Goal: Transaction & Acquisition: Purchase product/service

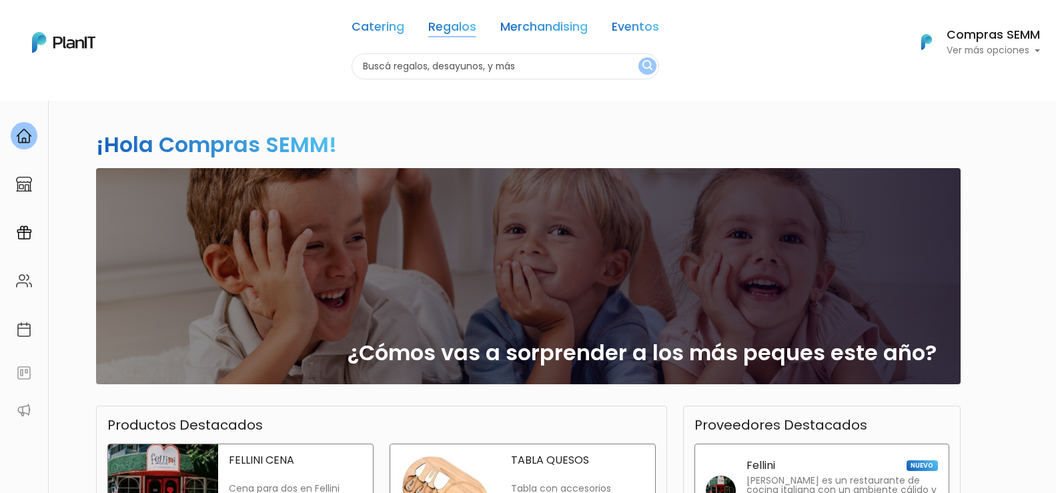
click at [448, 28] on link "Regalos" at bounding box center [452, 29] width 48 height 16
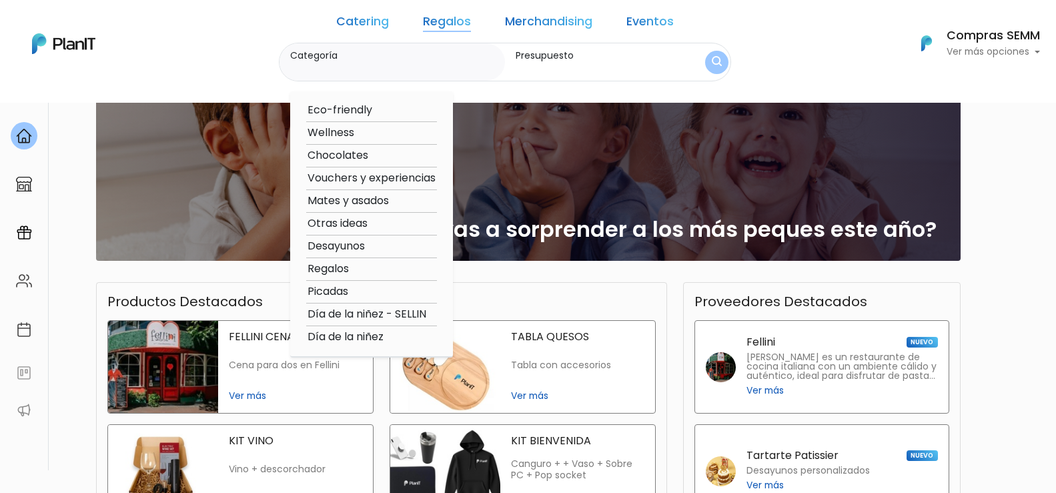
scroll to position [133, 0]
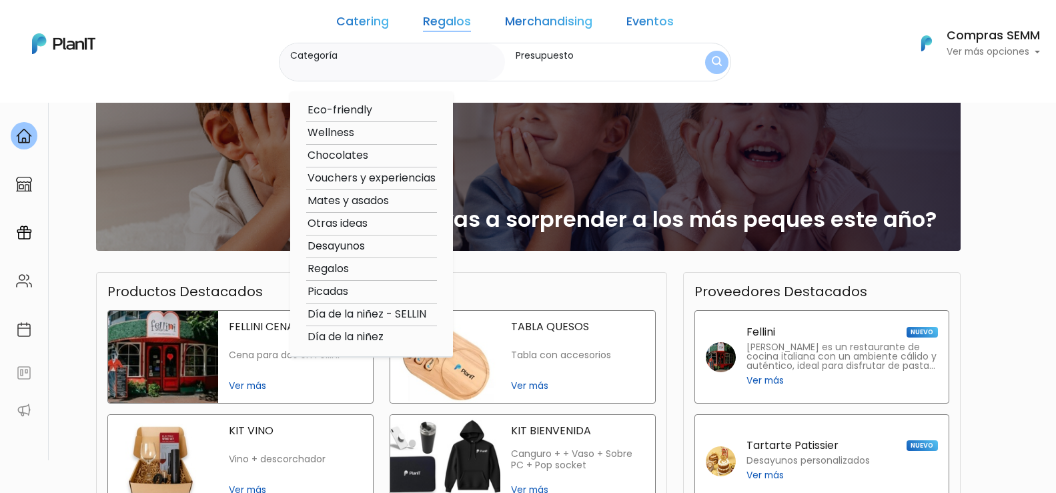
click at [409, 177] on option "Vouchers y experiencias" at bounding box center [371, 178] width 131 height 17
type input "Vouchers y experiencias"
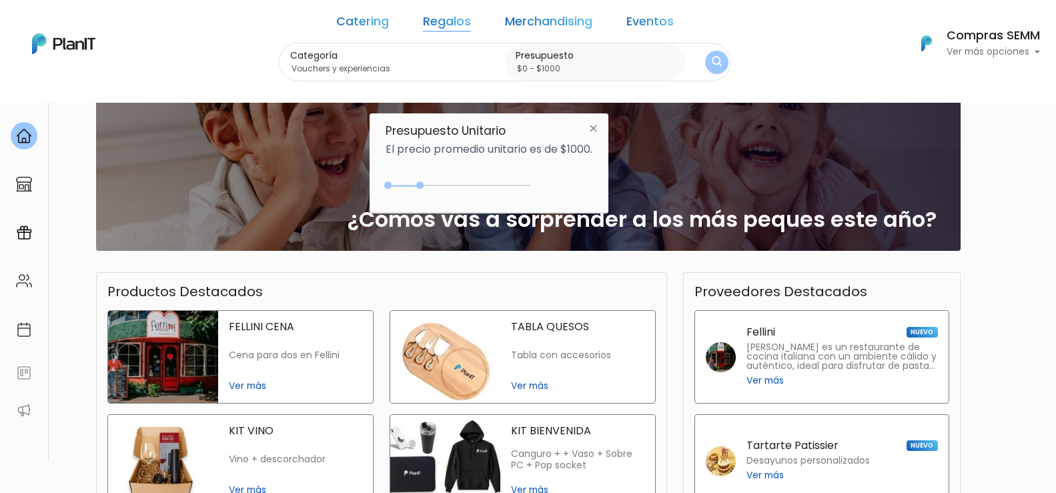
click at [423, 187] on div "0 : 1150 0 1150" at bounding box center [461, 187] width 140 height 13
drag, startPoint x: 421, startPoint y: 186, endPoint x: 444, endPoint y: 186, distance: 23.3
click at [444, 186] on div at bounding box center [440, 184] width 7 height 7
type input "$0 - $1500"
drag, startPoint x: 442, startPoint y: 187, endPoint x: 433, endPoint y: 191, distance: 10.2
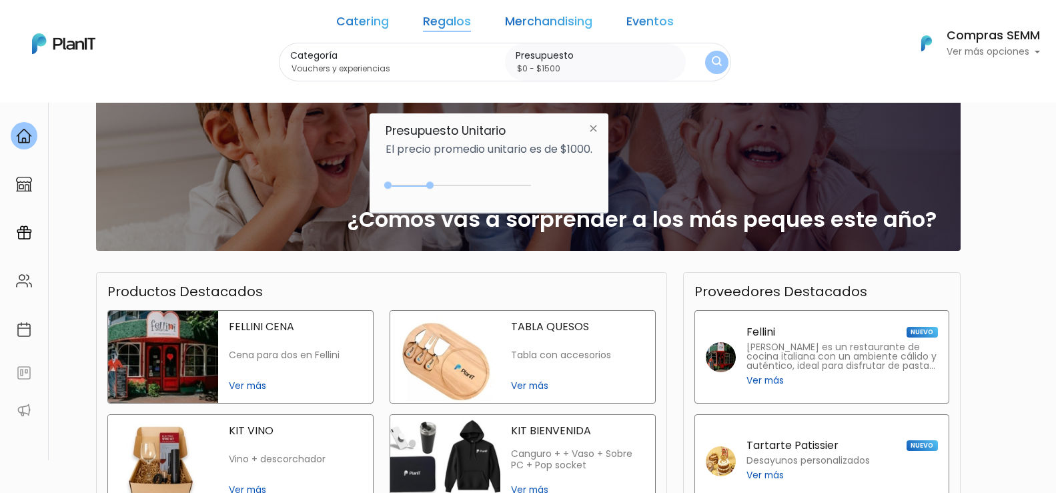
click at [433, 191] on div "0 : 1500 0 1500" at bounding box center [461, 187] width 140 height 13
click at [710, 59] on img "submit" at bounding box center [717, 62] width 15 height 19
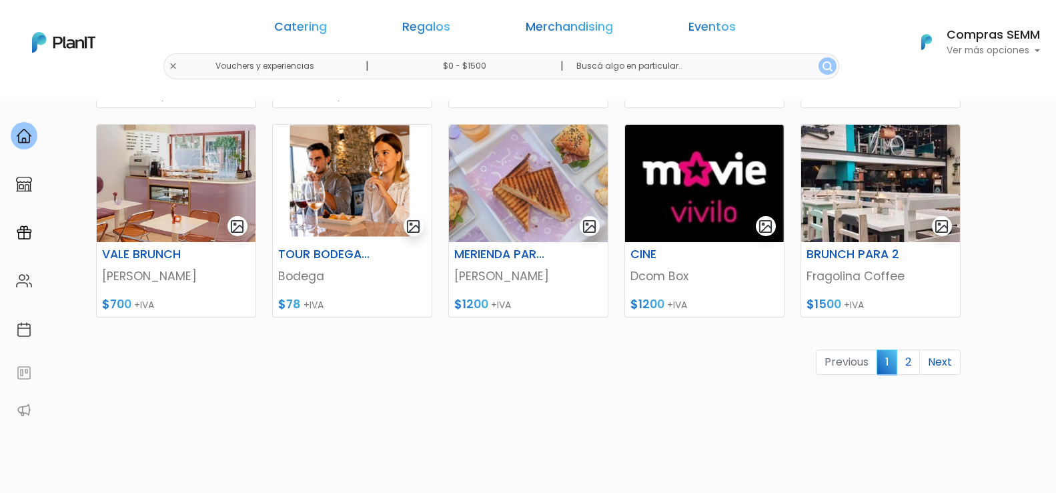
scroll to position [603, 0]
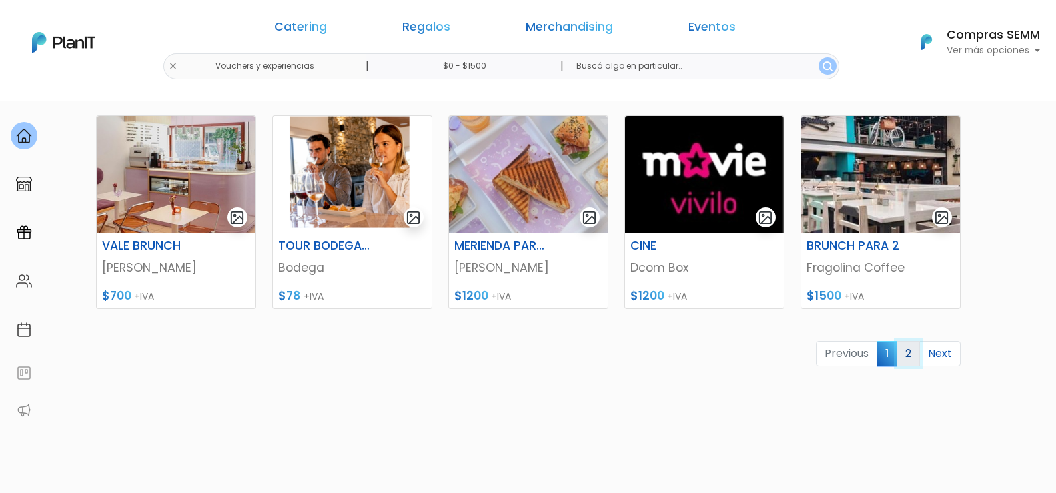
click at [908, 357] on link "2" at bounding box center [907, 353] width 23 height 25
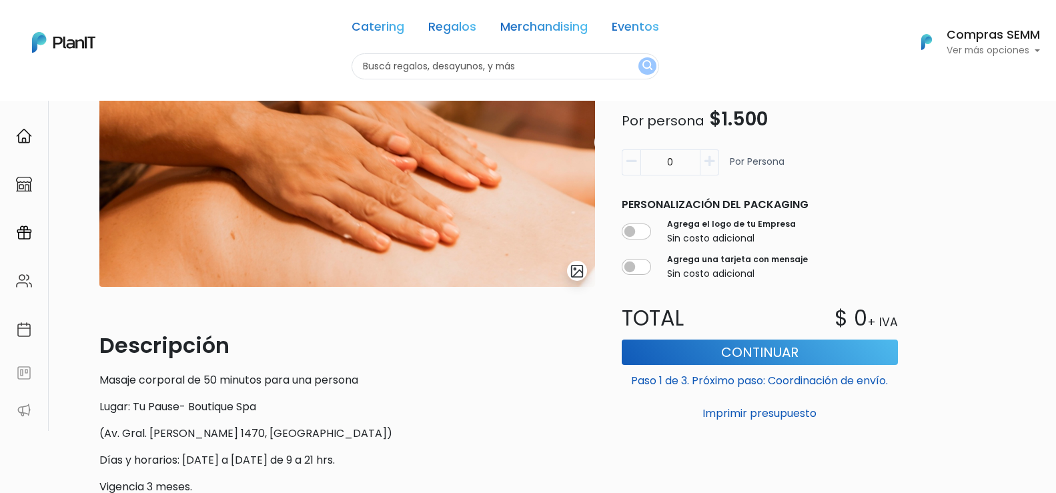
scroll to position [178, 0]
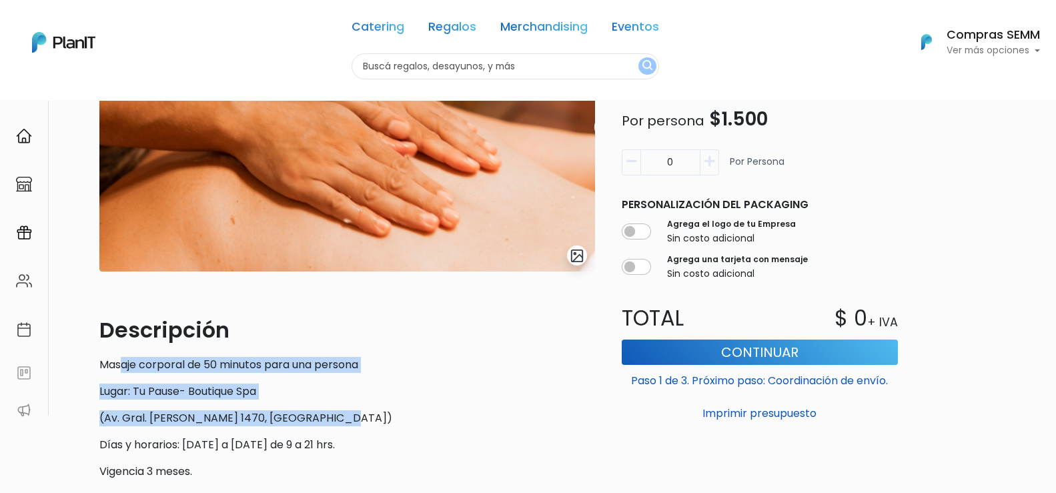
drag, startPoint x: 121, startPoint y: 362, endPoint x: 350, endPoint y: 410, distance: 234.4
click at [350, 415] on div "Descripción Masaje corporal de 50 minutos para una persona Lugar: Tu Pause- Bou…" at bounding box center [347, 426] width 496 height 224
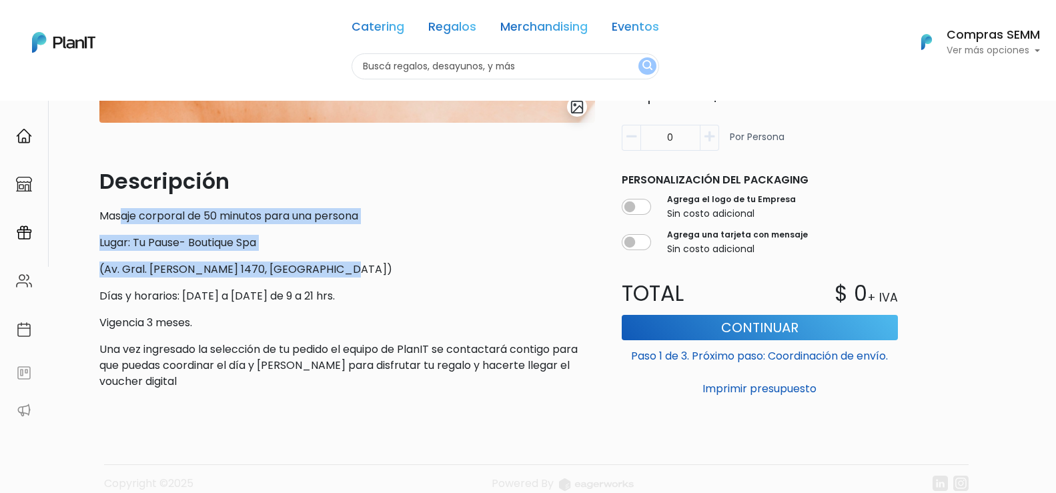
scroll to position [378, 0]
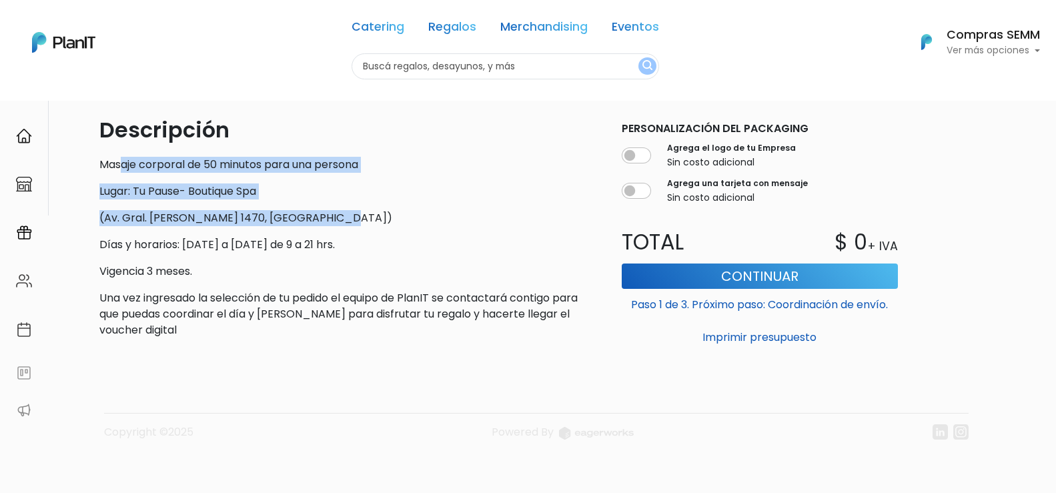
click at [264, 188] on p "Lugar: Tu Pause- Boutique Spa" at bounding box center [347, 191] width 496 height 16
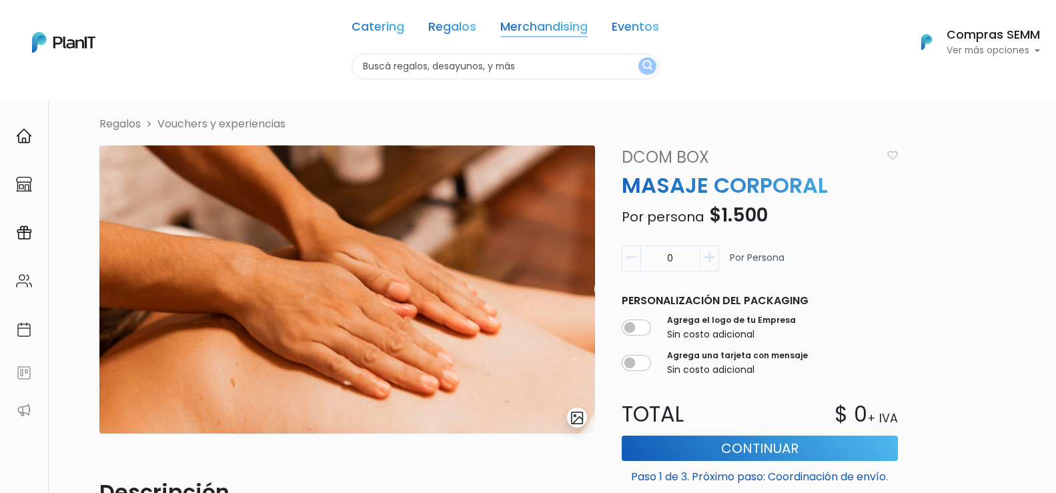
scroll to position [0, 0]
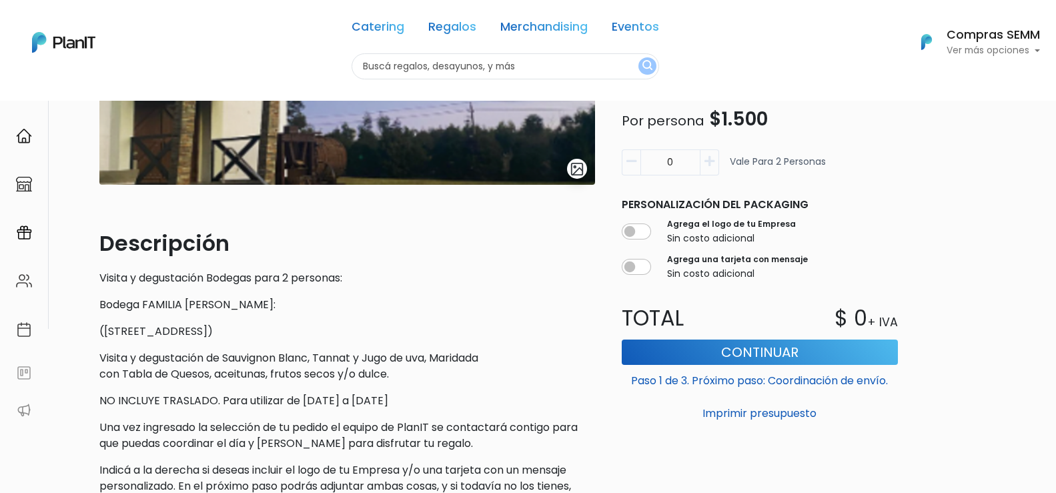
scroll to position [267, 0]
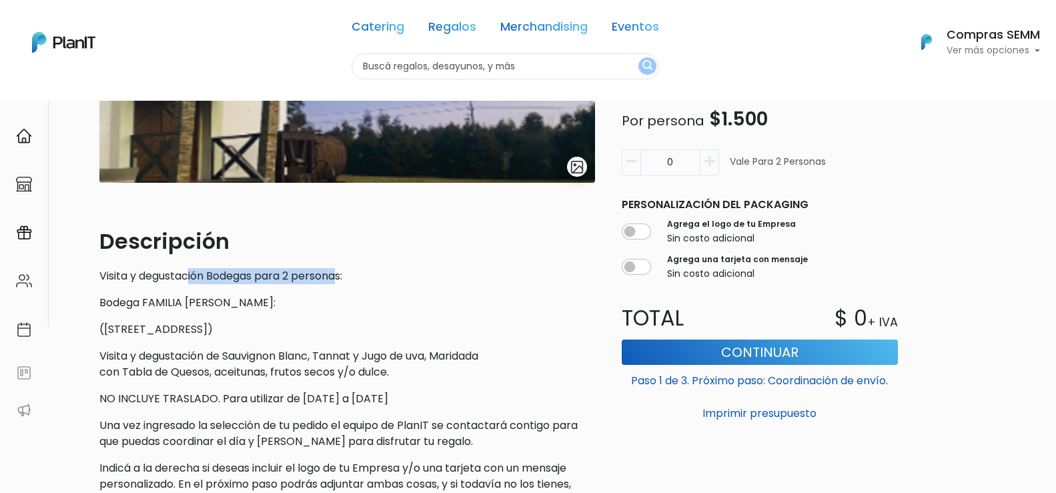
drag, startPoint x: 231, startPoint y: 276, endPoint x: 345, endPoint y: 276, distance: 114.0
click at [345, 276] on p "Visita y degustación Bodegas para 2 personas:" at bounding box center [347, 276] width 496 height 16
click at [409, 276] on p "Visita y degustación Bodegas para 2 personas:" at bounding box center [347, 276] width 496 height 16
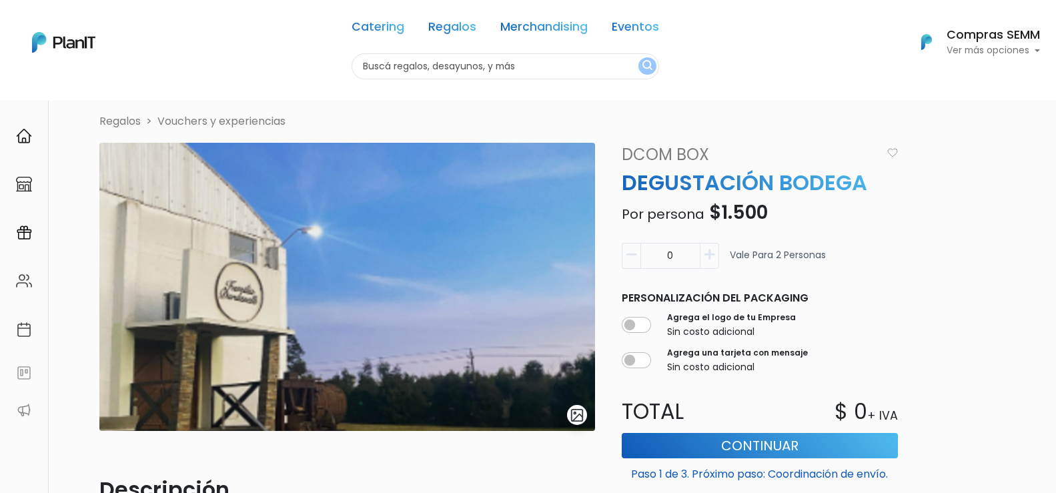
scroll to position [0, 0]
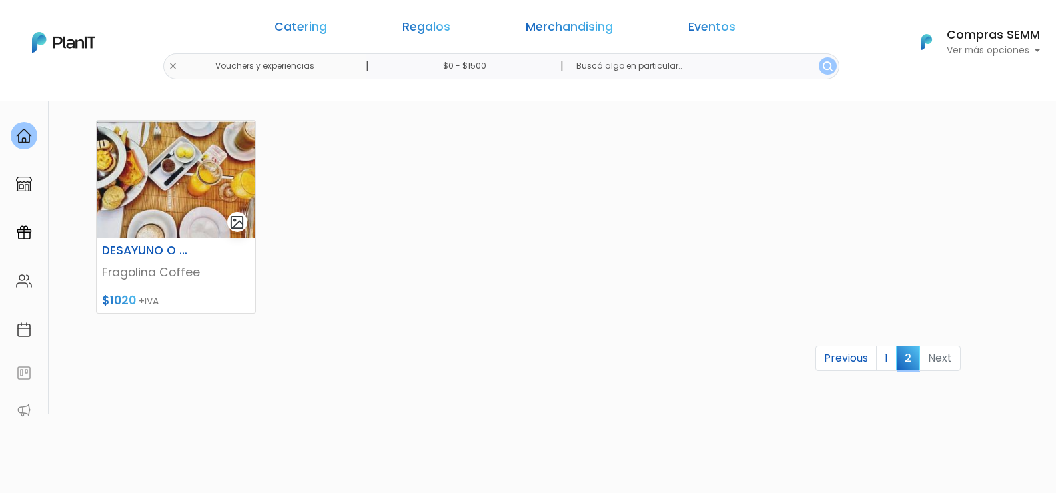
scroll to position [201, 0]
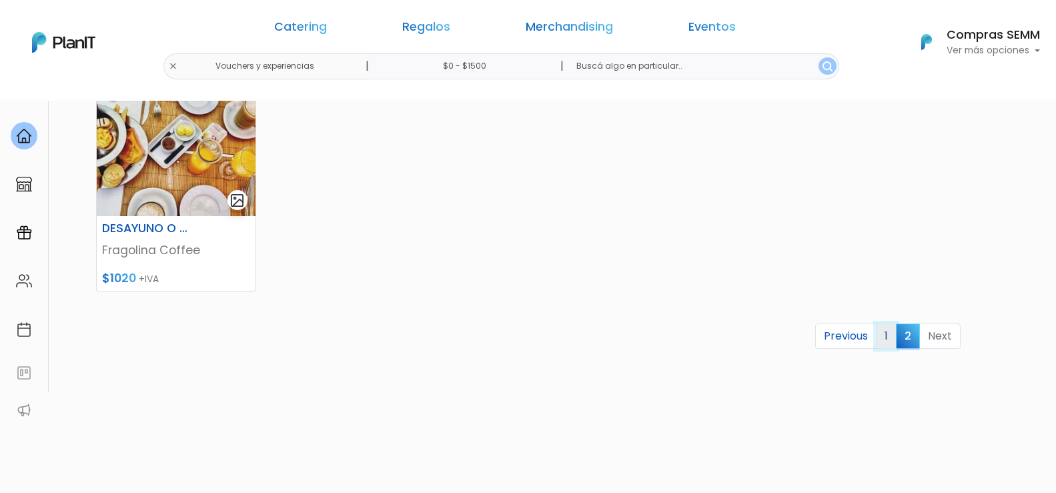
click at [882, 334] on link "1" at bounding box center [886, 335] width 21 height 25
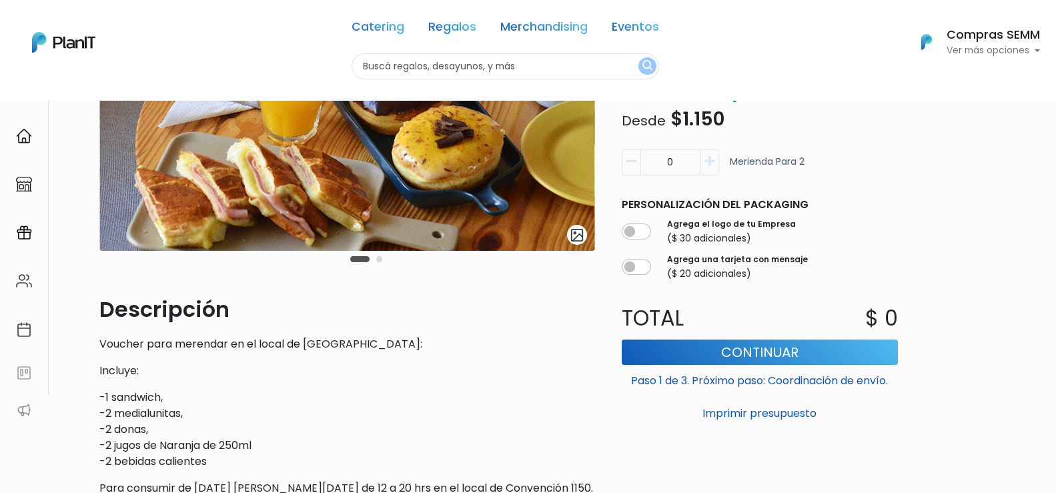
scroll to position [333, 0]
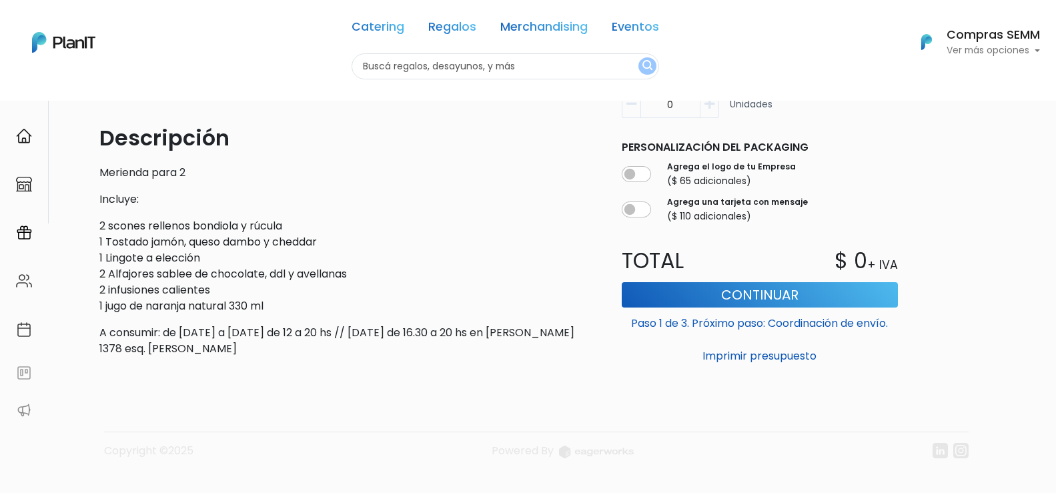
scroll to position [389, 0]
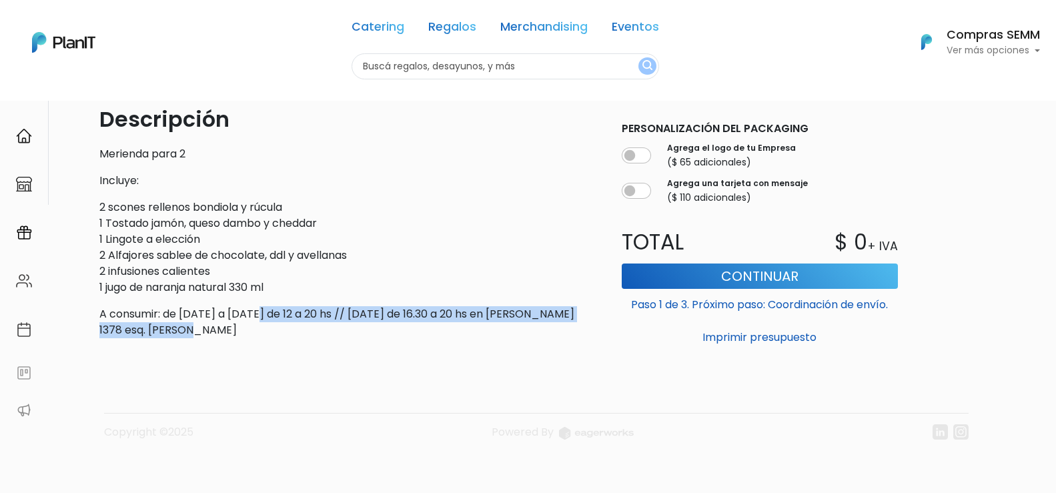
drag, startPoint x: 263, startPoint y: 317, endPoint x: 463, endPoint y: 342, distance: 201.0
click at [463, 342] on div "slide 1 of 1 Descripción Merienda para 2 Incluye: 2 scones rellenos bondiola y …" at bounding box center [347, 61] width 512 height 576
click at [461, 345] on div "slide 1 of 1 Descripción Merienda para 2 Incluye: 2 scones rellenos bondiola y …" at bounding box center [347, 61] width 512 height 576
click at [186, 331] on p "A consumir: de lunes a viernes de 12 a 20 hs // sábado de 16.30 a 20 hs en tibu…" at bounding box center [347, 322] width 496 height 32
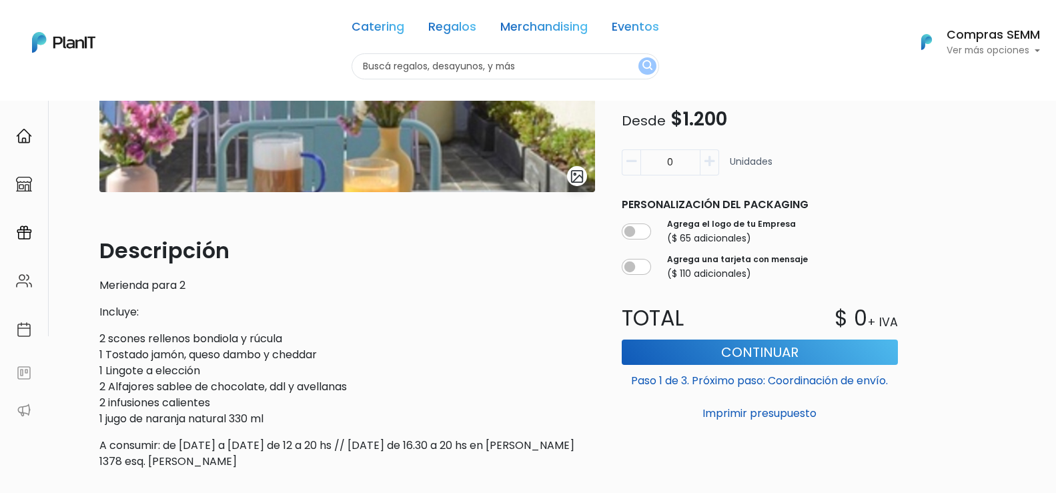
scroll to position [267, 0]
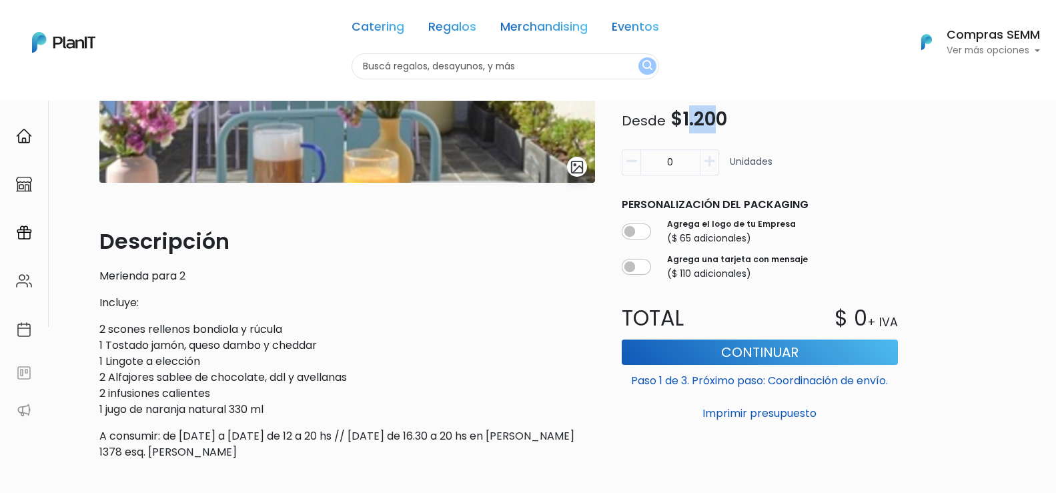
drag, startPoint x: 686, startPoint y: 119, endPoint x: 723, endPoint y: 122, distance: 37.5
click at [721, 122] on span "$1.200" at bounding box center [698, 119] width 57 height 26
click at [798, 121] on p "Desde $1.200" at bounding box center [760, 119] width 292 height 28
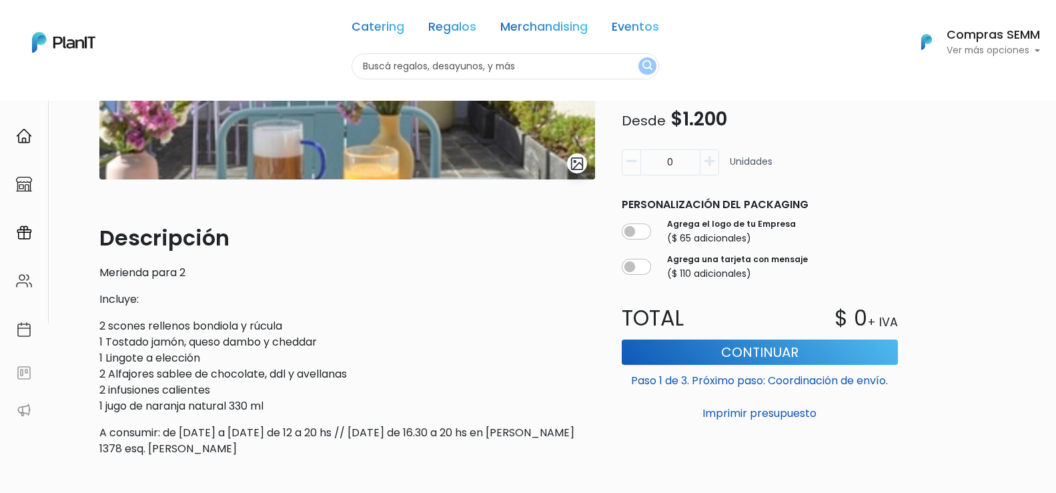
scroll to position [0, 0]
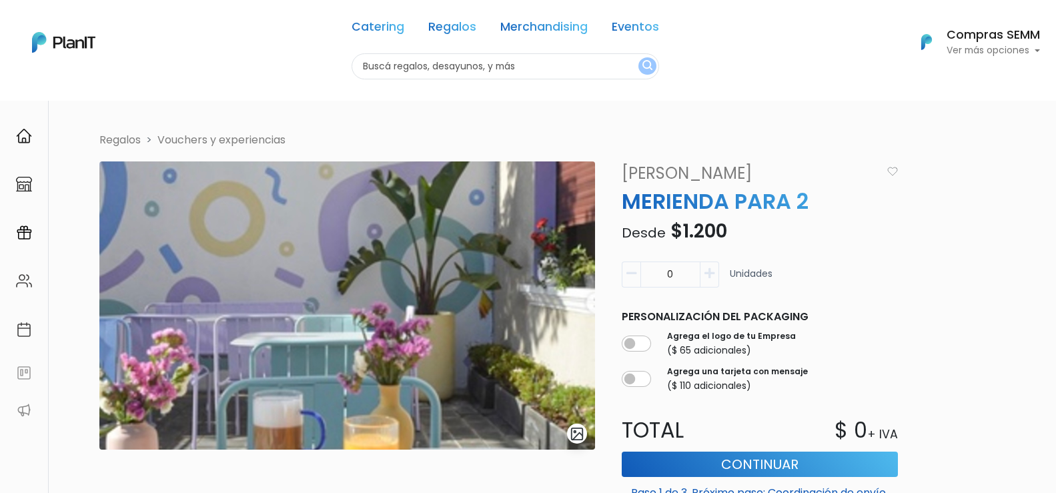
click at [912, 168] on div "Regalos Vouchers y experiencias slide 1 of 1 Descripción Merienda para 2 Incluy…" at bounding box center [529, 435] width 877 height 606
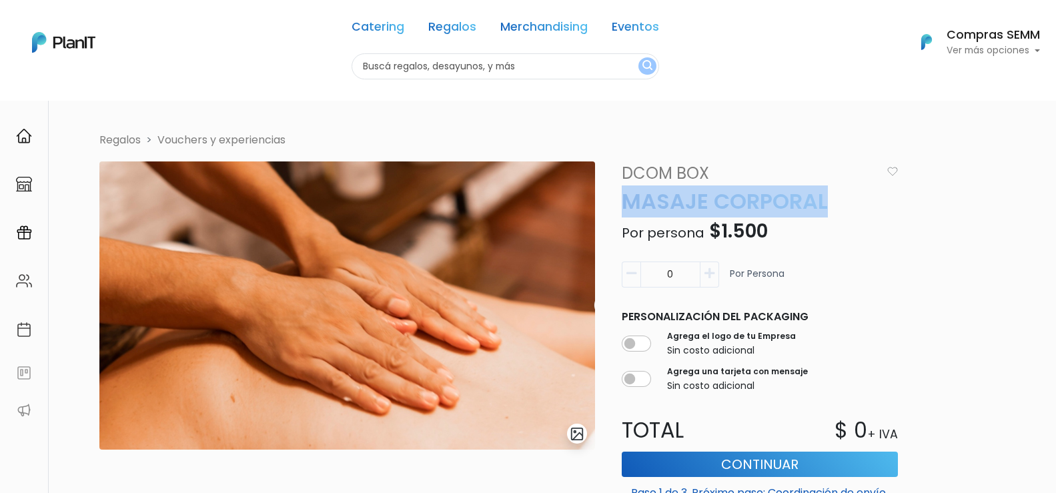
drag, startPoint x: 623, startPoint y: 201, endPoint x: 853, endPoint y: 205, distance: 230.1
click at [853, 205] on p "MASAJE CORPORAL" at bounding box center [760, 201] width 292 height 32
copy p "MASAJE CORPORAL"
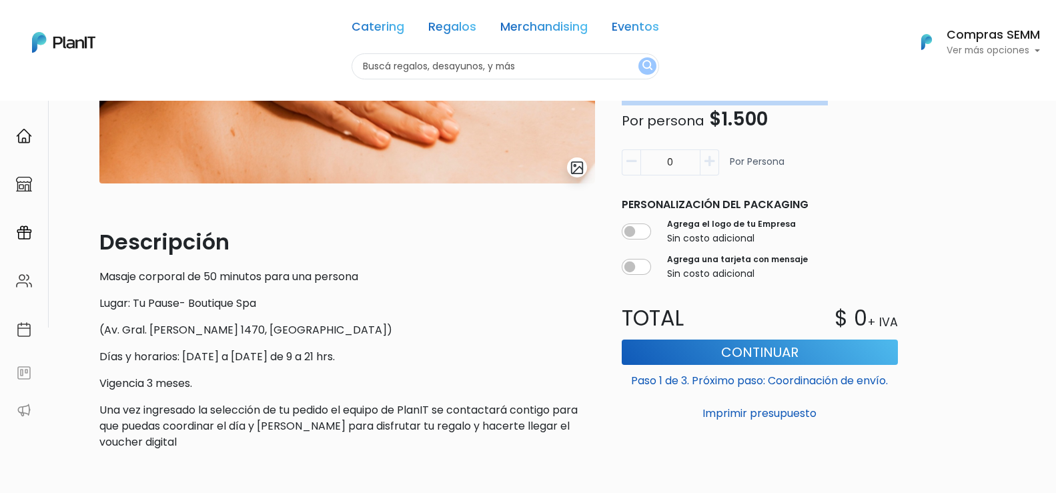
scroll to position [267, 0]
click at [341, 279] on p "Masaje corporal de 50 minutos para una persona" at bounding box center [347, 276] width 496 height 16
click at [369, 275] on p "Masaje corporal de 50 minutos para una persona" at bounding box center [347, 276] width 496 height 16
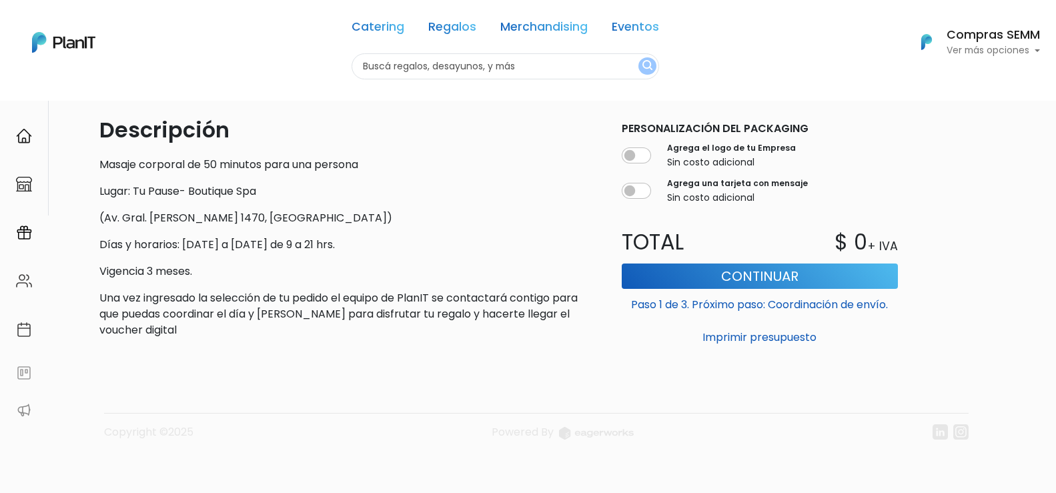
scroll to position [245, 0]
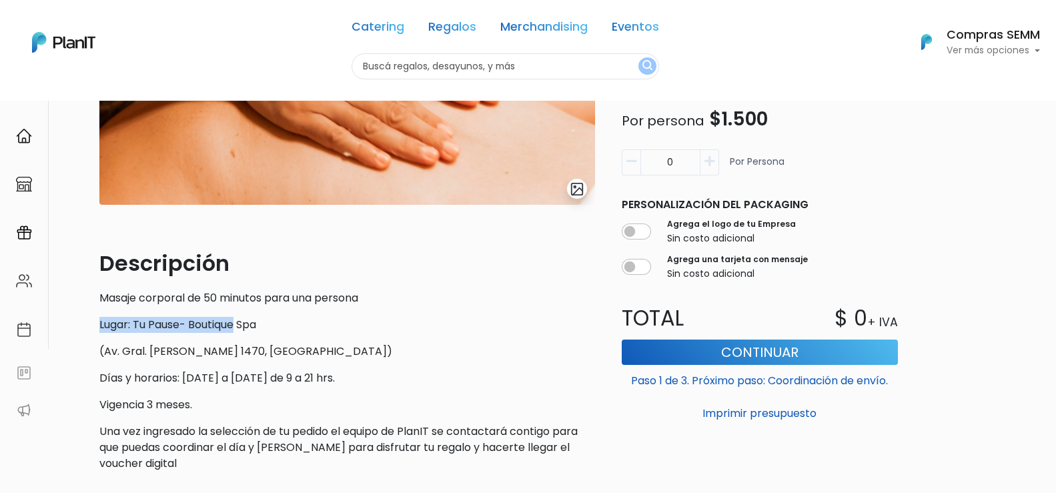
drag, startPoint x: 367, startPoint y: 299, endPoint x: 239, endPoint y: 314, distance: 128.2
click at [239, 314] on div "Descripción Masaje corporal de 50 minutos para una persona Lugar: Tu Pause- Bou…" at bounding box center [347, 359] width 496 height 224
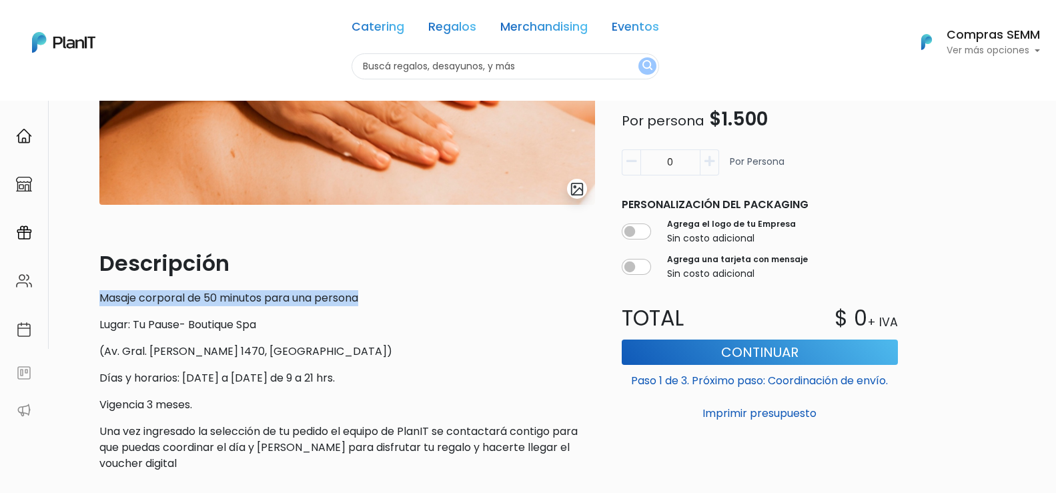
drag, startPoint x: 101, startPoint y: 297, endPoint x: 371, endPoint y: 295, distance: 270.1
click at [371, 295] on p "Masaje corporal de 50 minutos para una persona" at bounding box center [347, 298] width 496 height 16
copy p "Masaje corporal de 50 minutos para una persona"
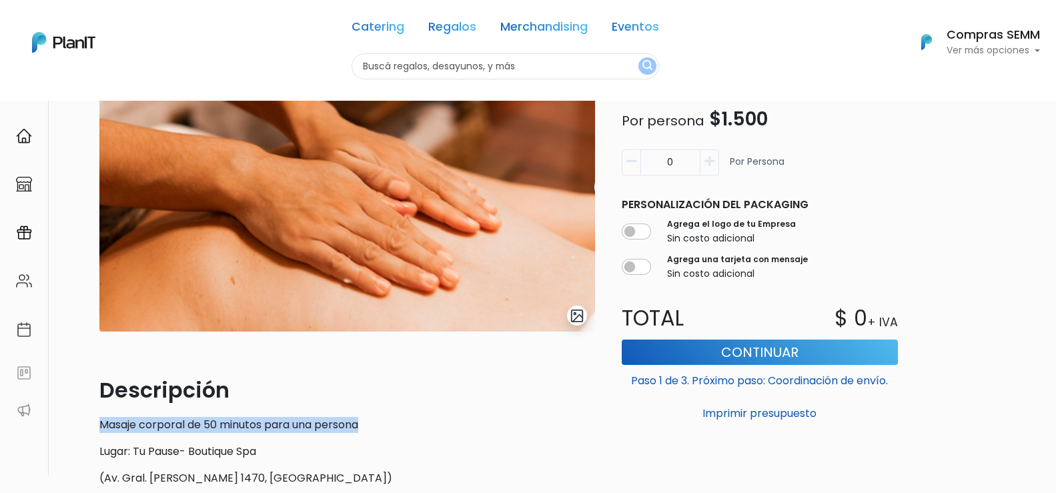
scroll to position [0, 0]
